Goal: Transaction & Acquisition: Purchase product/service

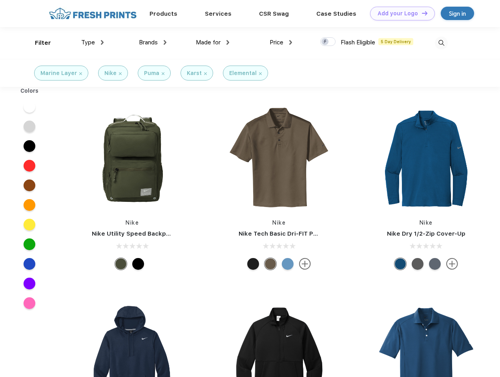
click at [400, 13] on link "Add your Logo Design Tool" at bounding box center [402, 14] width 65 height 14
click at [0, 0] on div "Design Tool" at bounding box center [0, 0] width 0 height 0
click at [421, 13] on link "Add your Logo Design Tool" at bounding box center [402, 14] width 65 height 14
click at [38, 43] on div "Filter" at bounding box center [43, 42] width 16 height 9
click at [93, 42] on span "Type" at bounding box center [88, 42] width 14 height 7
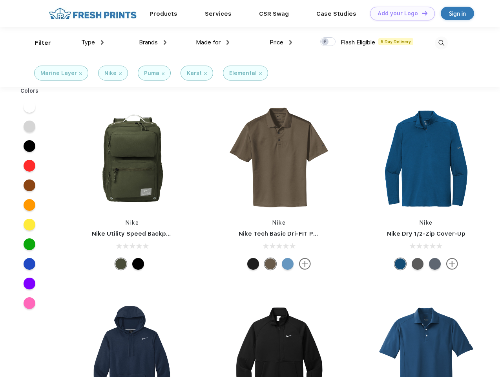
click at [153, 42] on span "Brands" at bounding box center [148, 42] width 19 height 7
click at [213, 42] on span "Made for" at bounding box center [208, 42] width 25 height 7
click at [281, 42] on span "Price" at bounding box center [277, 42] width 14 height 7
click at [328, 42] on div at bounding box center [327, 41] width 15 height 9
click at [325, 42] on input "checkbox" at bounding box center [322, 39] width 5 height 5
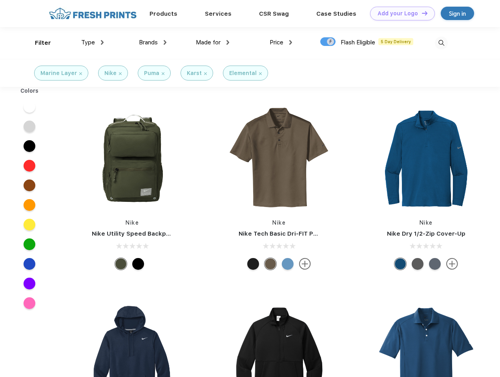
click at [441, 43] on img at bounding box center [441, 43] width 13 height 13
